Goal: Complete application form

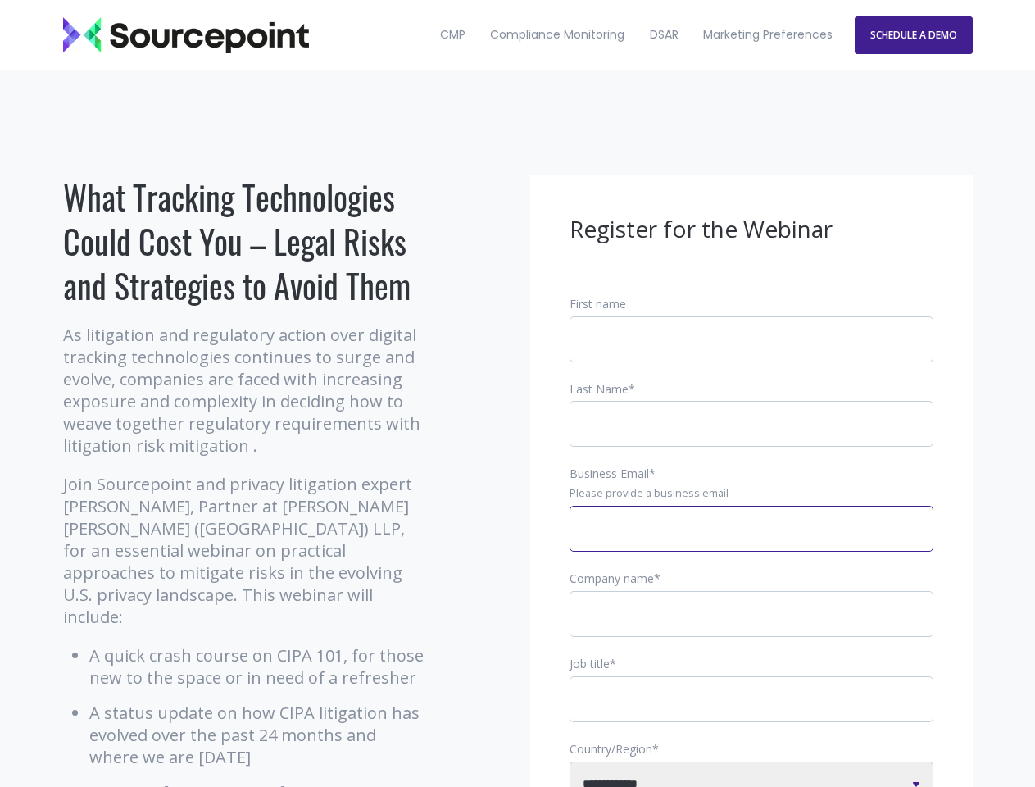
click at [751, 542] on input "Business Email *" at bounding box center [751, 529] width 364 height 46
